Goal: Transaction & Acquisition: Purchase product/service

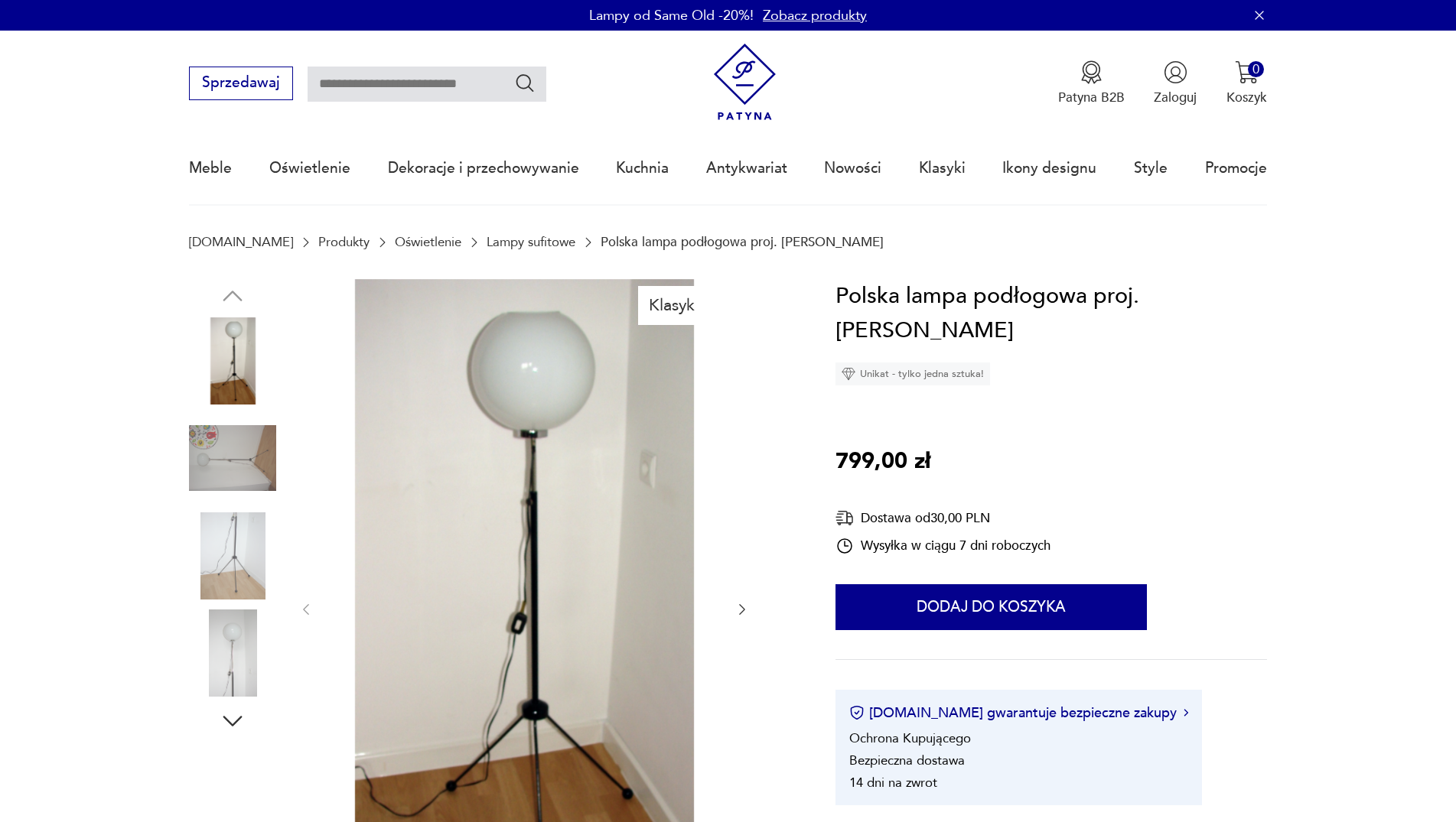
click at [490, 238] on link "Lampy sufitowe" at bounding box center [531, 242] width 88 height 15
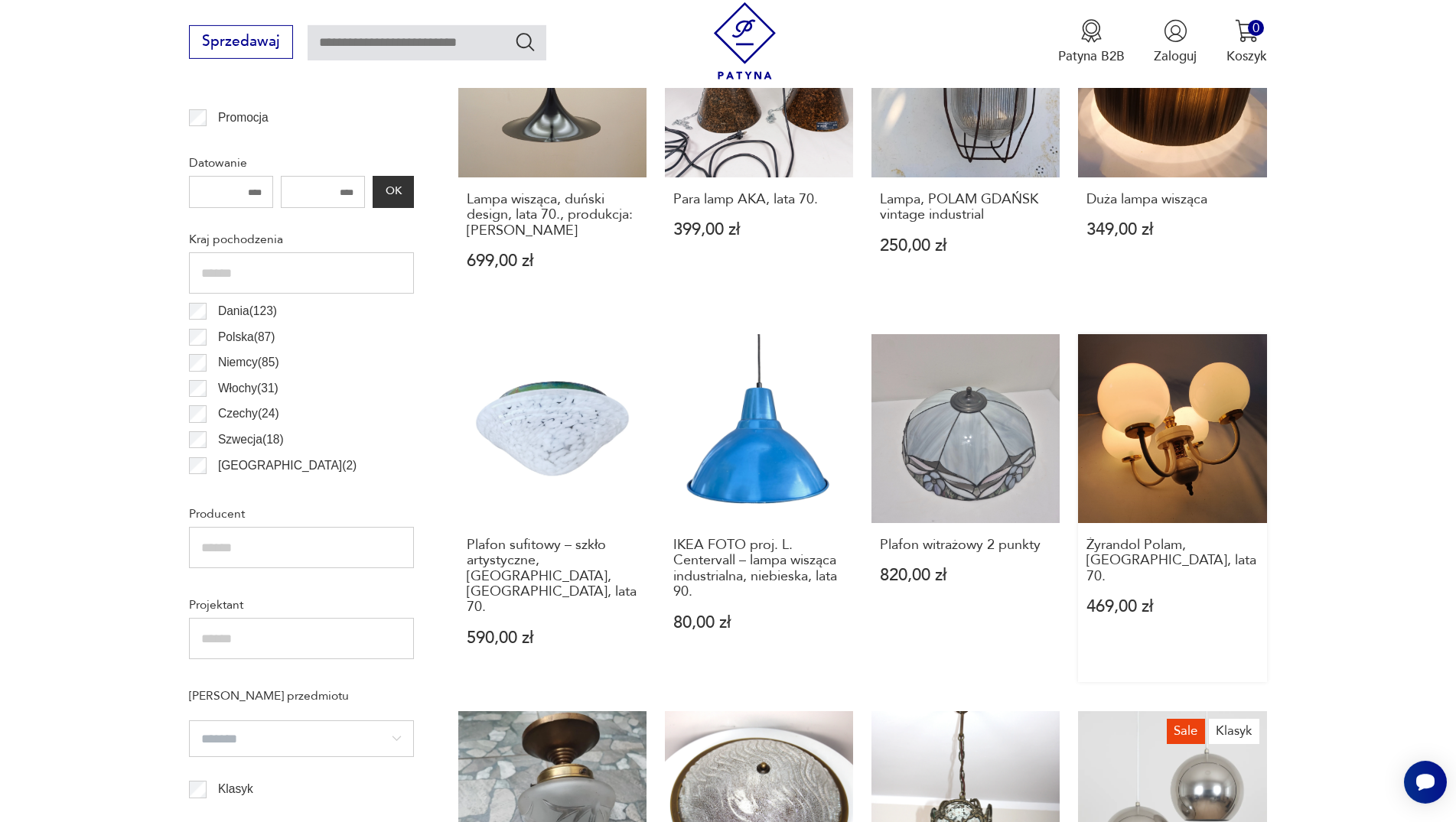
click at [1198, 456] on link "Żyrandol Polam, [GEOGRAPHIC_DATA], lata 70. 469,00 zł" at bounding box center [1172, 508] width 189 height 348
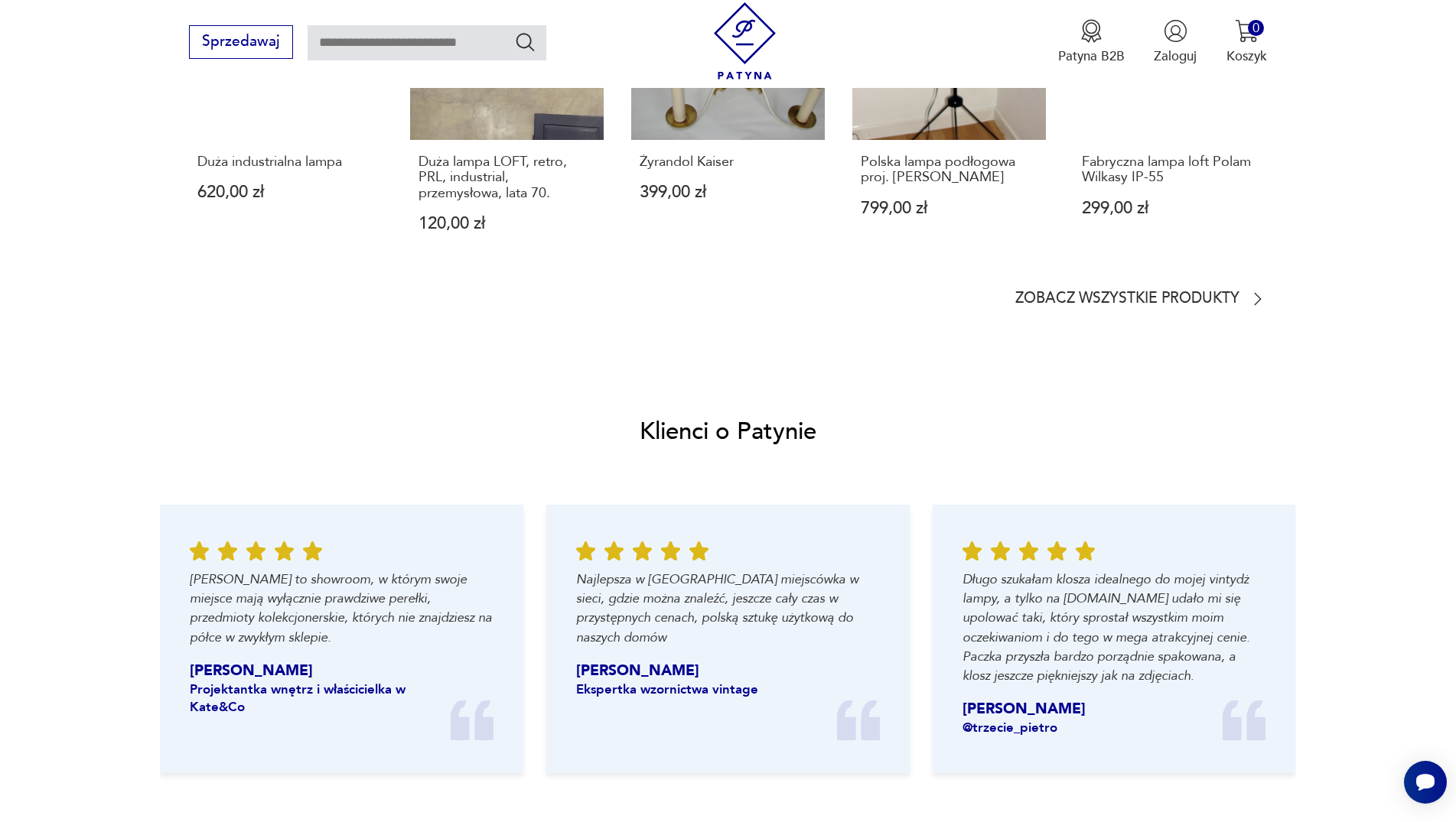
scroll to position [967, 0]
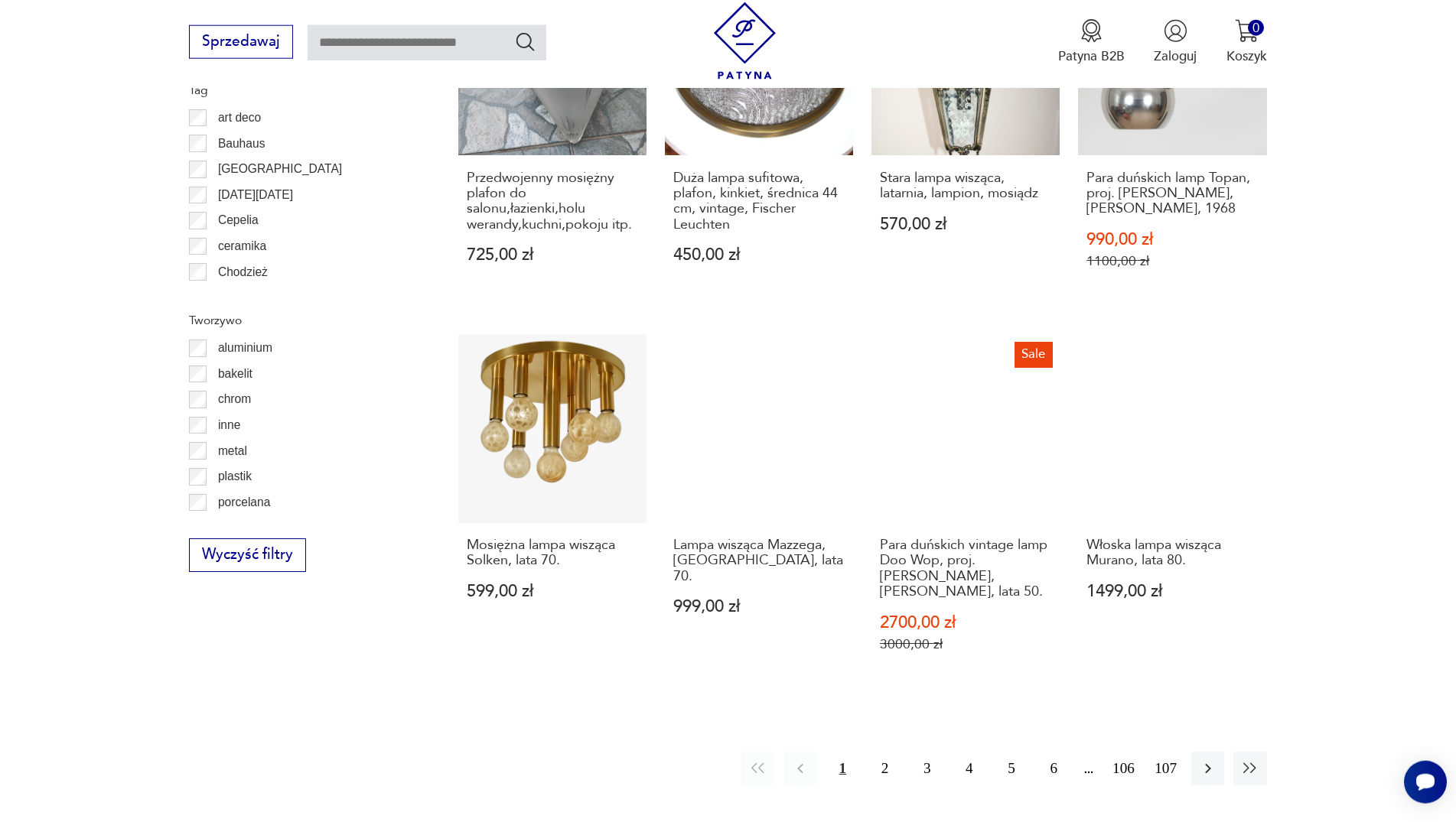
scroll to position [1716, 0]
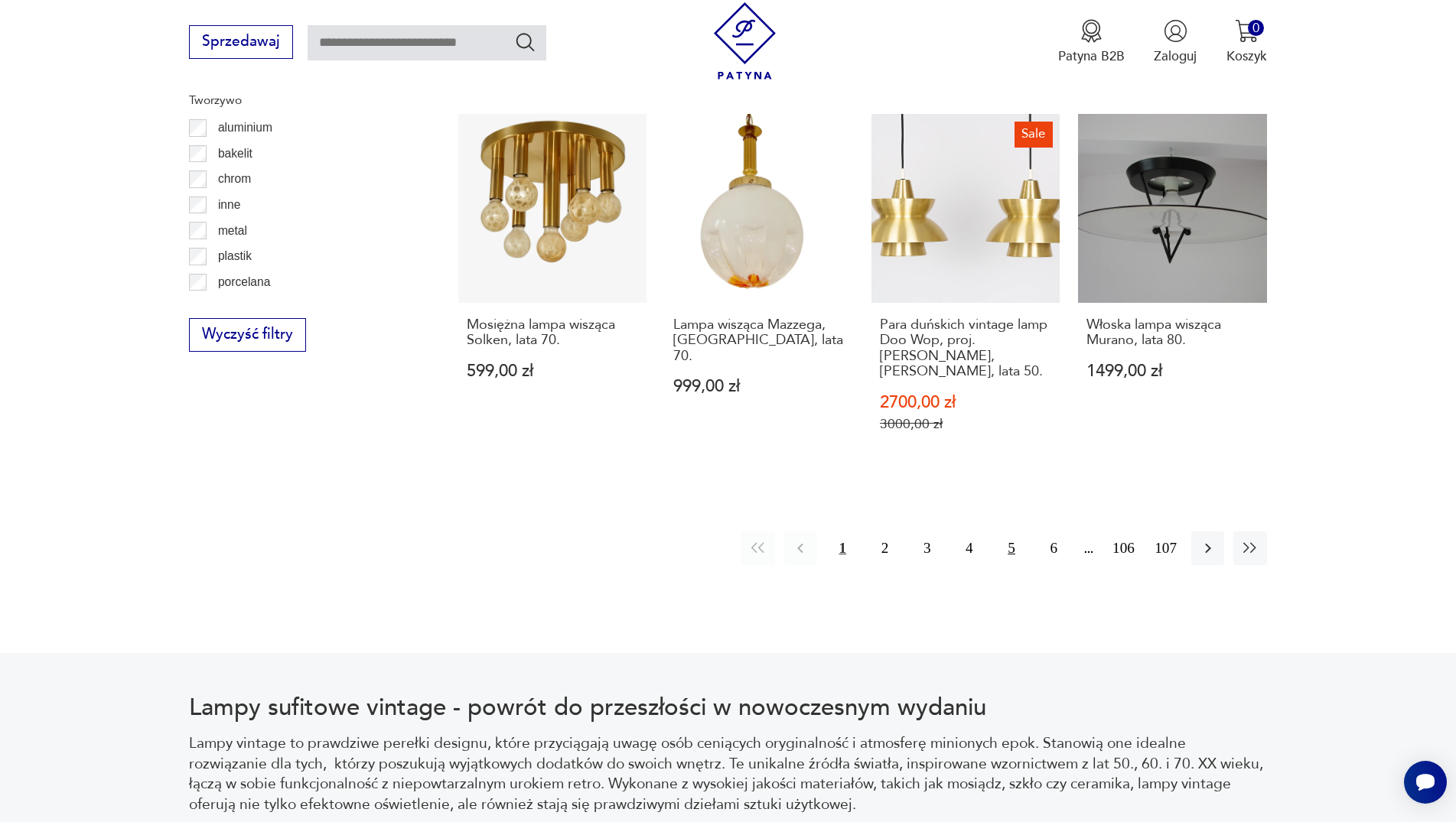
click at [1011, 537] on button "5" at bounding box center [1012, 548] width 33 height 33
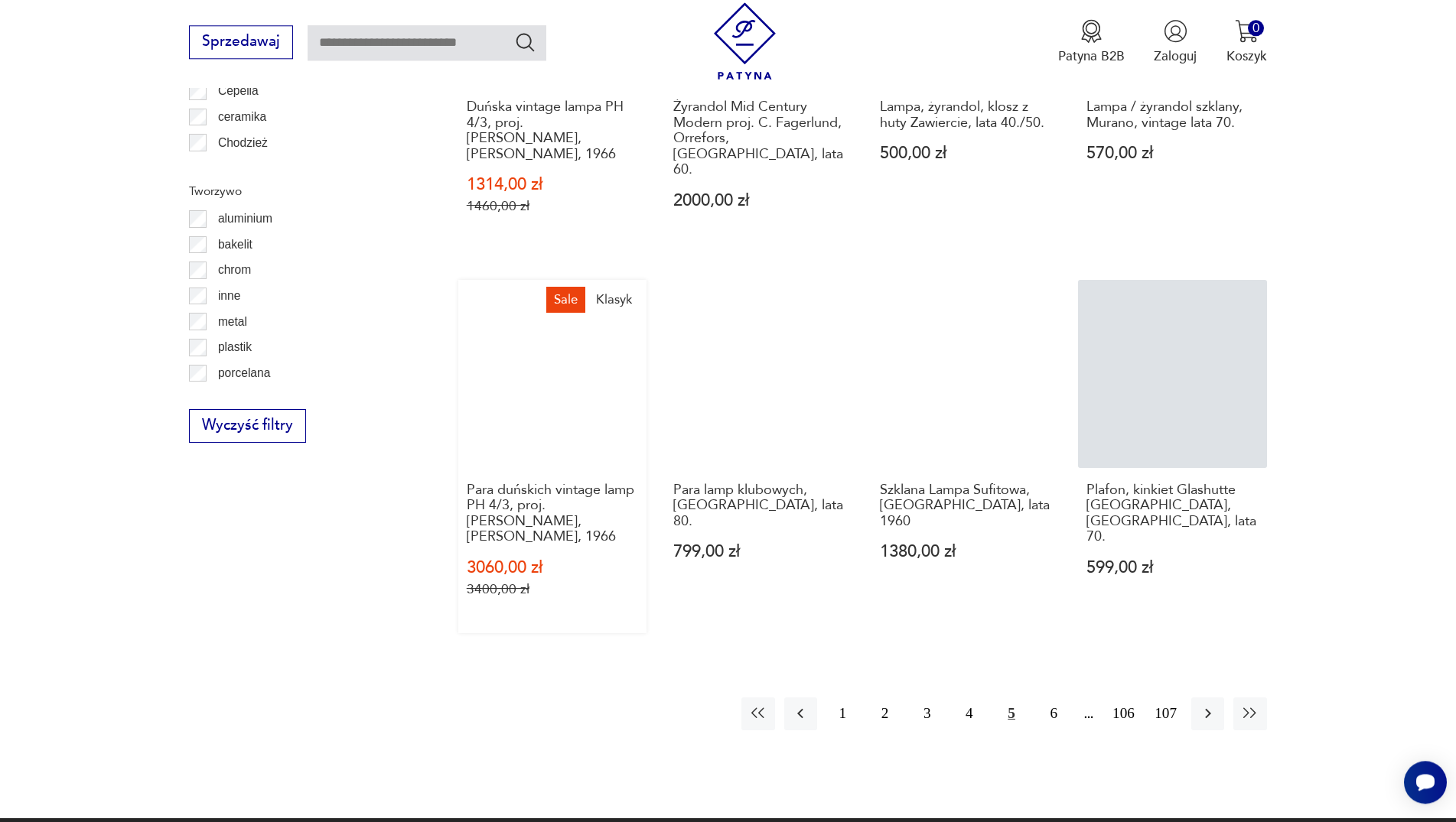
scroll to position [1469, 0]
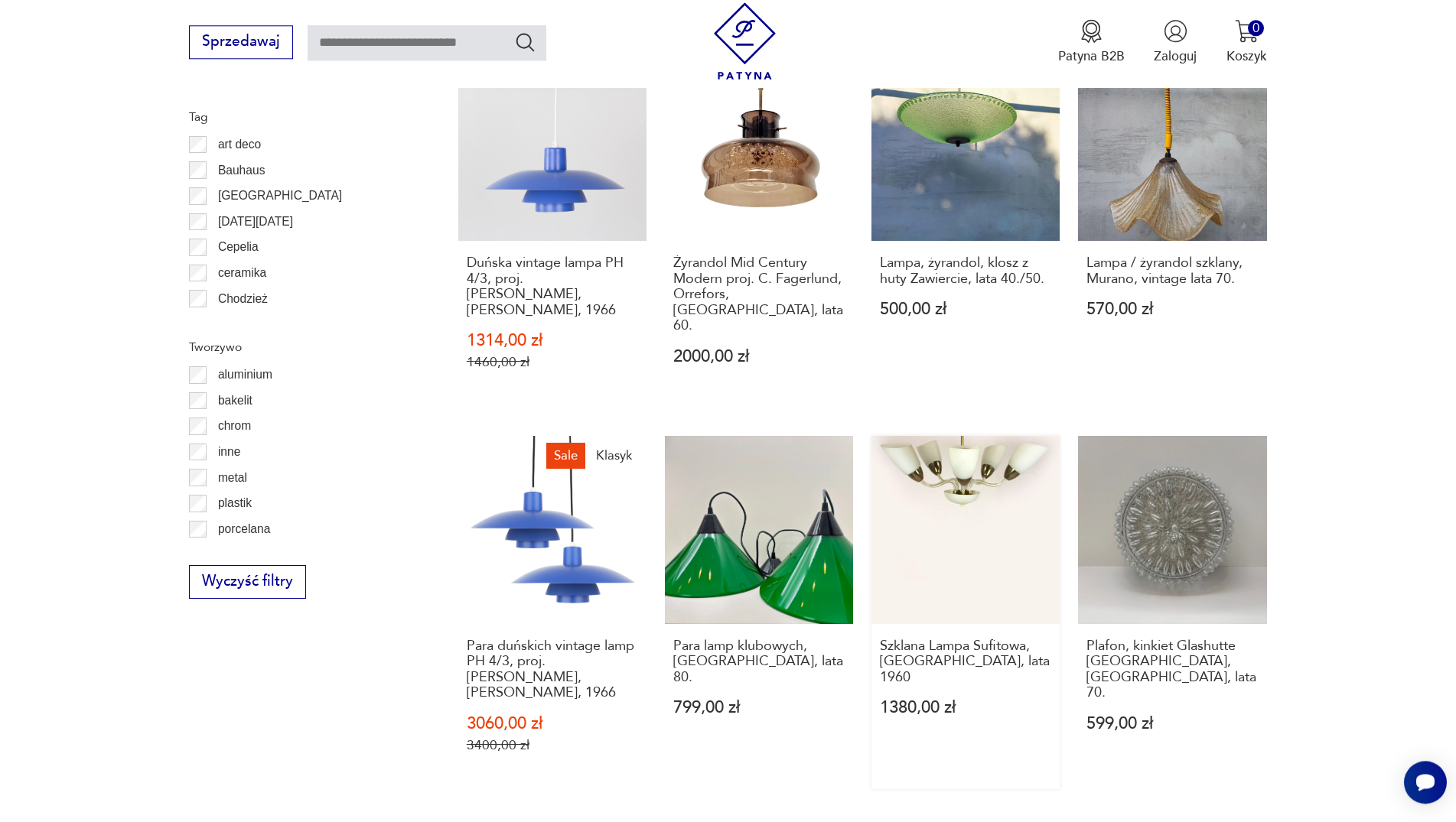
click at [982, 469] on link "Szklana Lampa Sufitowa, [GEOGRAPHIC_DATA], lata 1960 1380,00 zł" at bounding box center [965, 612] width 189 height 353
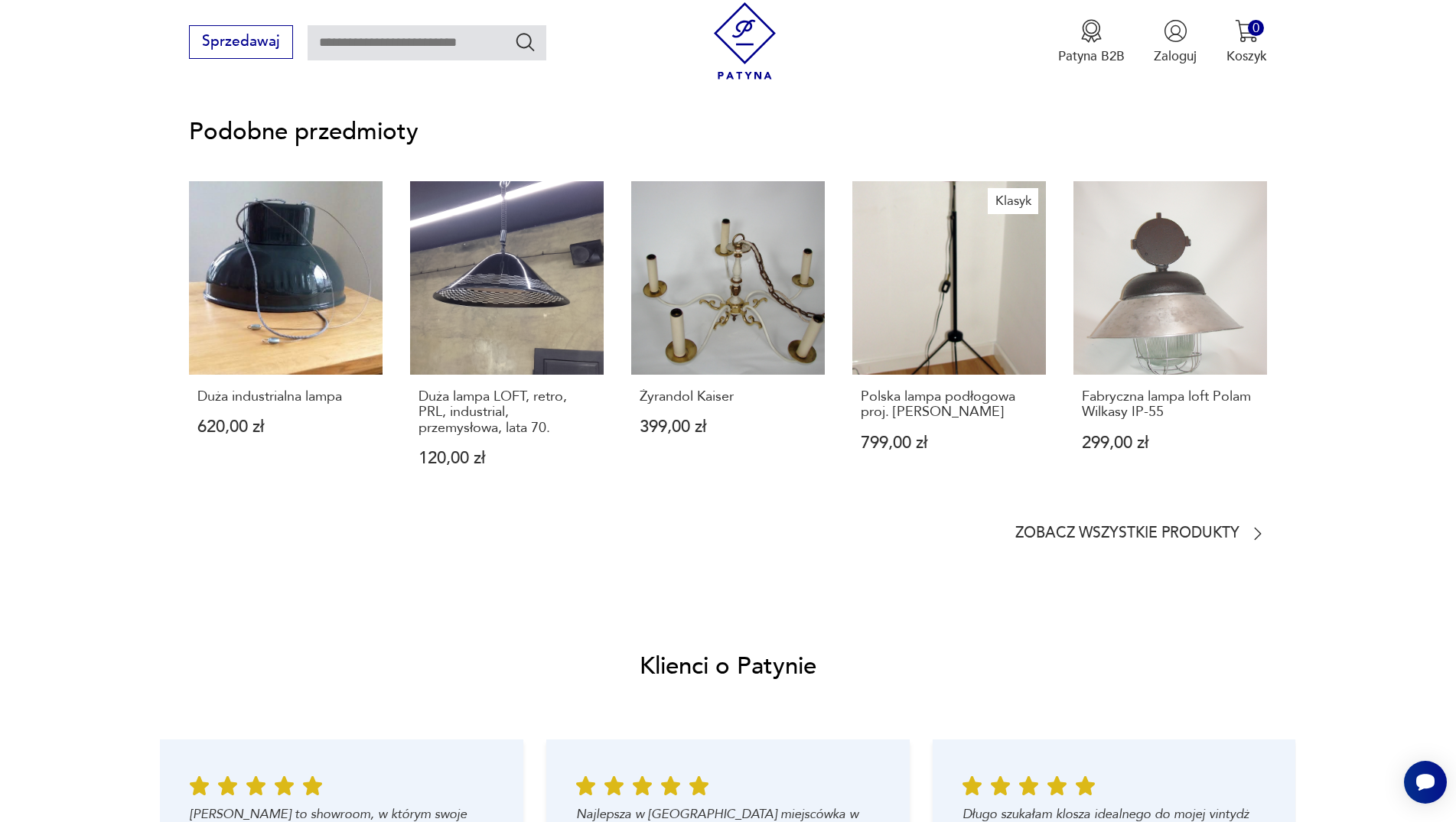
scroll to position [1513, 0]
